Goal: Information Seeking & Learning: Learn about a topic

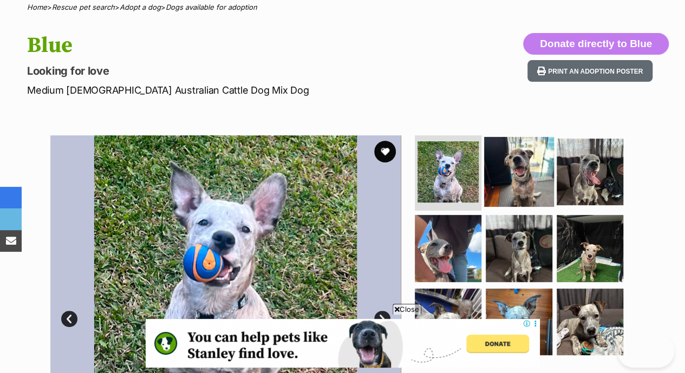
click at [337, 151] on img at bounding box center [519, 171] width 70 height 70
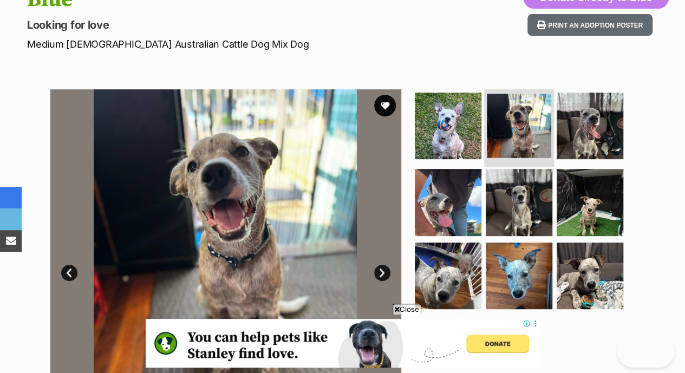
scroll to position [161, 0]
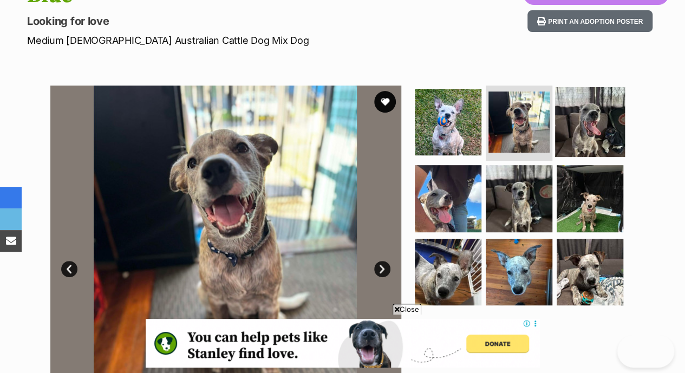
click at [337, 92] on img at bounding box center [590, 122] width 70 height 70
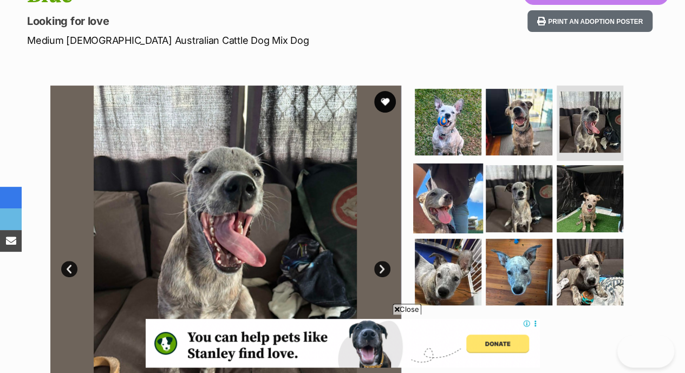
click at [337, 175] on img at bounding box center [448, 199] width 70 height 70
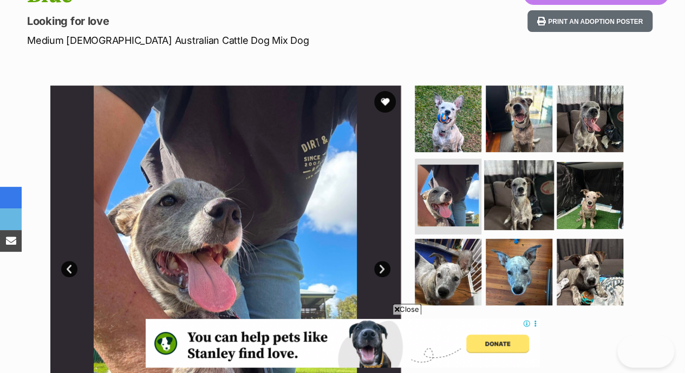
click at [337, 172] on img at bounding box center [519, 195] width 70 height 70
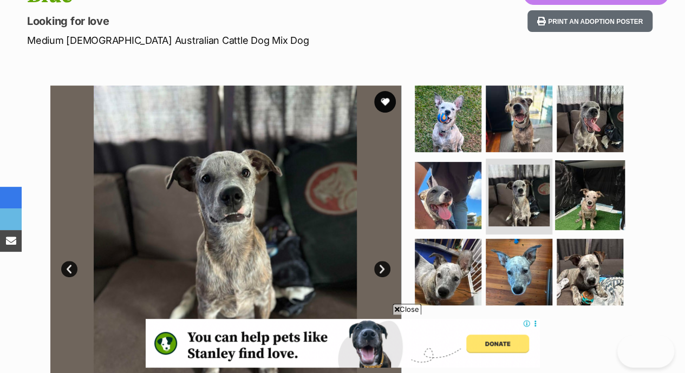
click at [337, 170] on img at bounding box center [590, 195] width 70 height 70
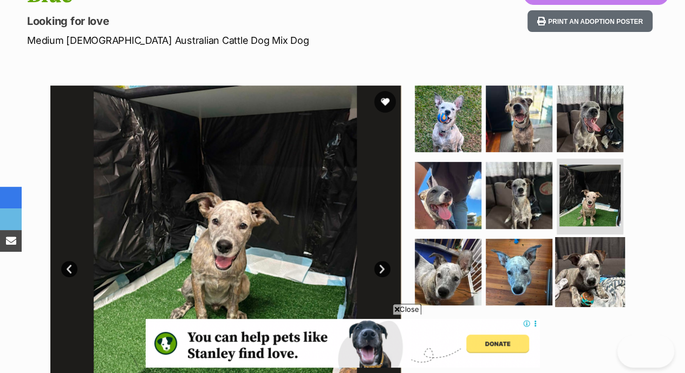
click at [337, 251] on img at bounding box center [590, 272] width 70 height 70
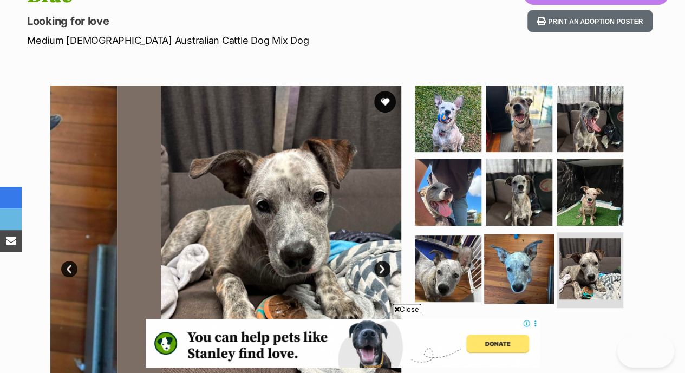
click at [337, 257] on img at bounding box center [519, 269] width 70 height 70
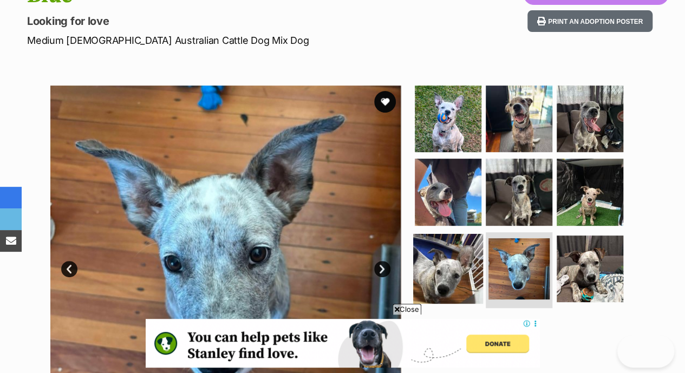
click at [337, 263] on img at bounding box center [448, 269] width 70 height 70
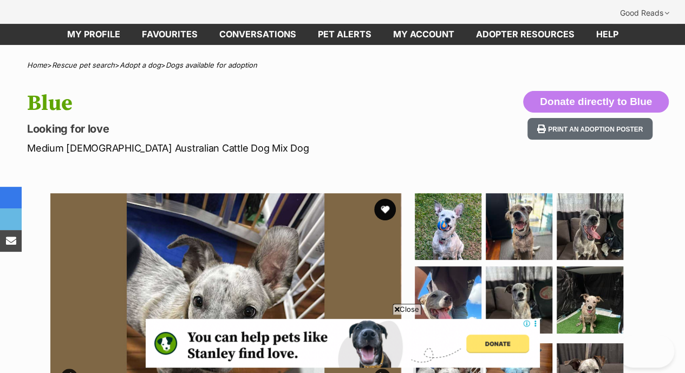
scroll to position [53, 0]
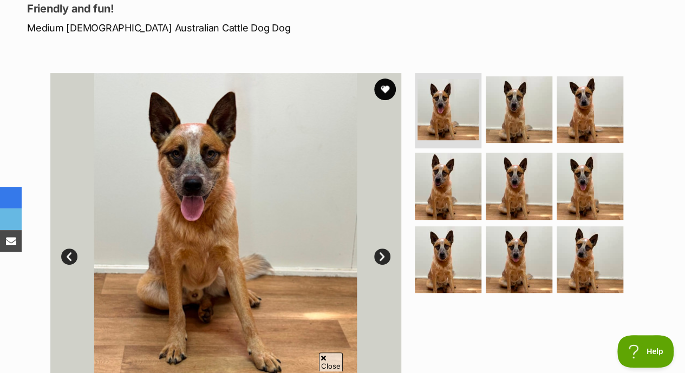
scroll to position [187, 0]
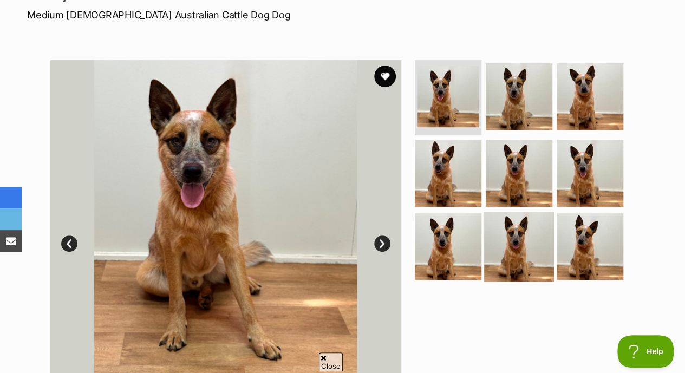
click at [506, 212] on img at bounding box center [519, 247] width 70 height 70
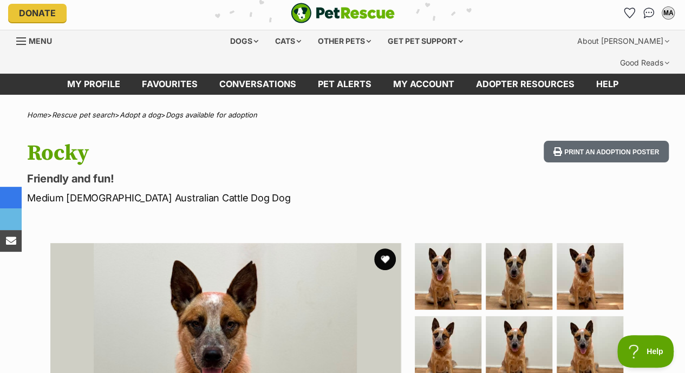
scroll to position [0, 0]
click at [387, 248] on button "favourite" at bounding box center [385, 260] width 24 height 24
